Goal: Information Seeking & Learning: Understand process/instructions

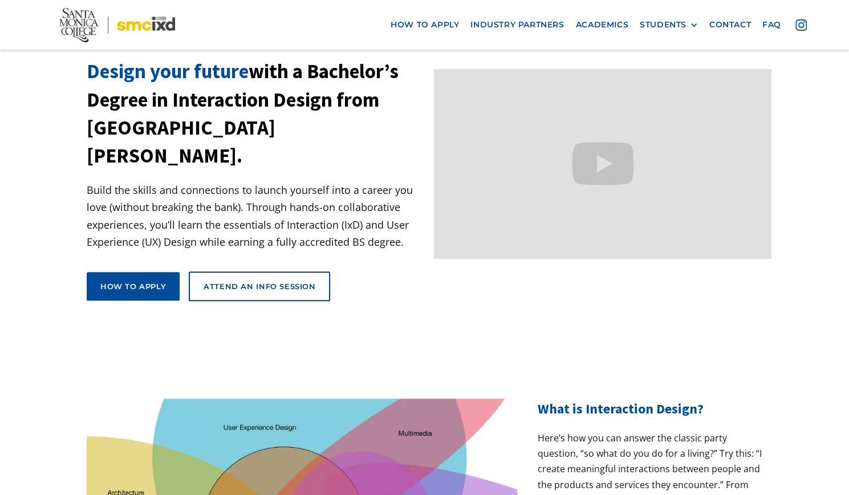
scroll to position [68, 0]
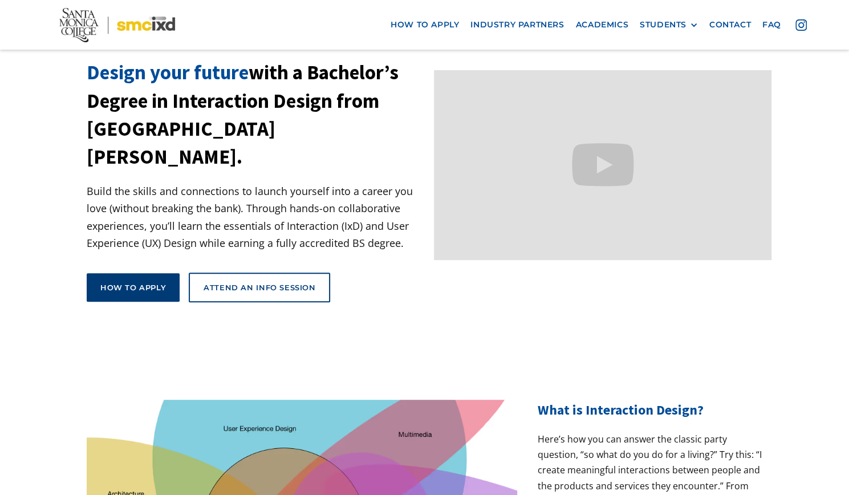
click at [156, 273] on link "How to apply" at bounding box center [133, 287] width 93 height 28
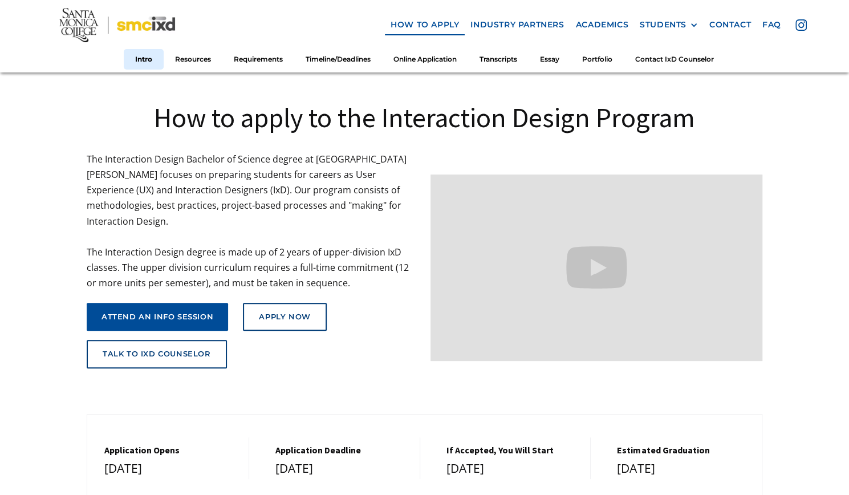
scroll to position [44, 0]
click at [180, 313] on div "attend an info session" at bounding box center [157, 317] width 112 height 9
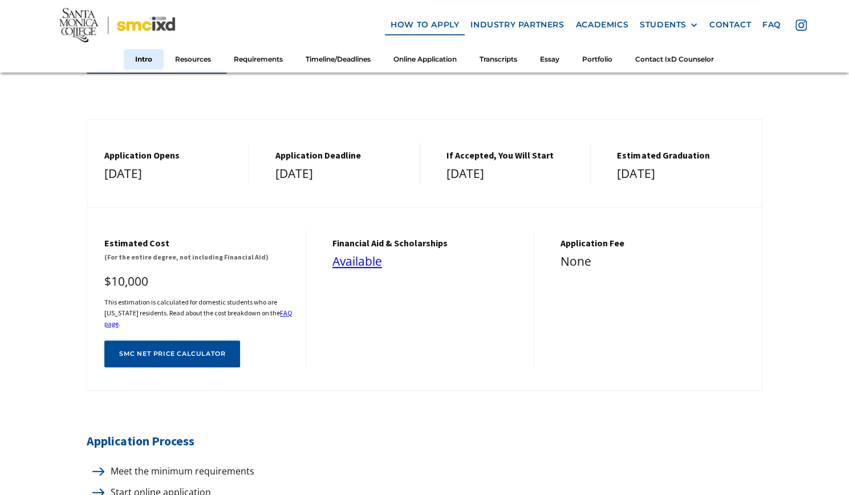
scroll to position [342, 0]
